Goal: Navigation & Orientation: Find specific page/section

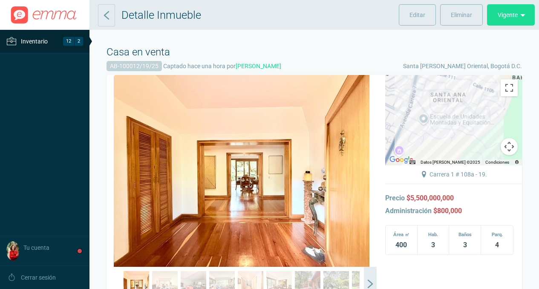
click at [41, 40] on span "Inventario" at bounding box center [34, 41] width 27 height 10
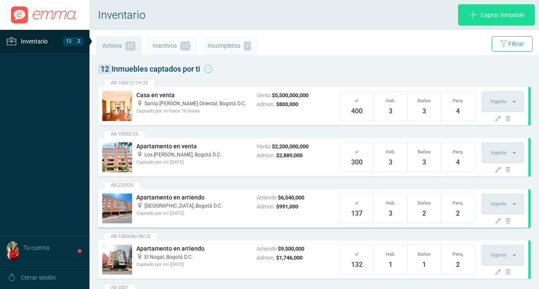
click at [184, 196] on h4 "Apartamento en arriendo" at bounding box center [192, 198] width 112 height 9
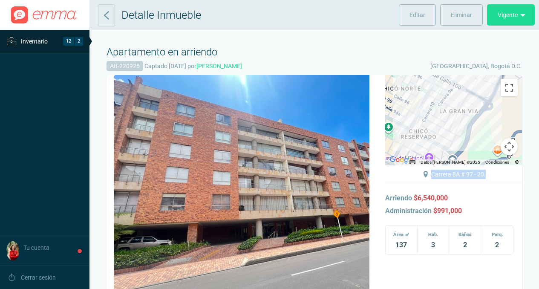
drag, startPoint x: 503, startPoint y: 175, endPoint x: 431, endPoint y: 176, distance: 71.6
click at [431, 176] on p "Carrera 8A # 97 - 20 ." at bounding box center [453, 174] width 137 height 18
copy span "Carrera 8A # 97 - 20 ."
